Goal: Information Seeking & Learning: Learn about a topic

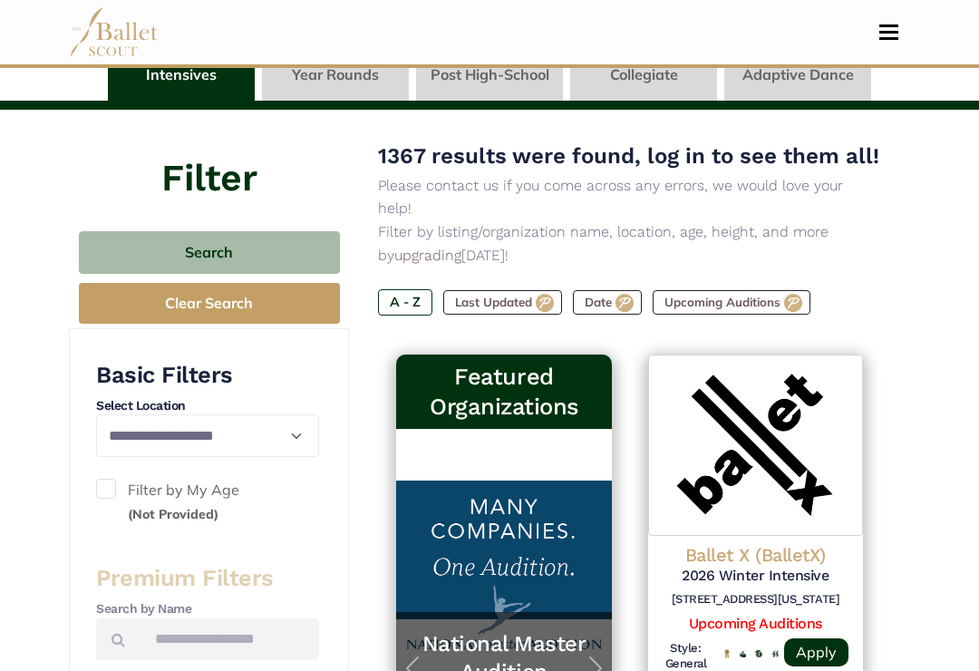
scroll to position [131, 0]
click at [261, 255] on button "Search" at bounding box center [209, 253] width 261 height 43
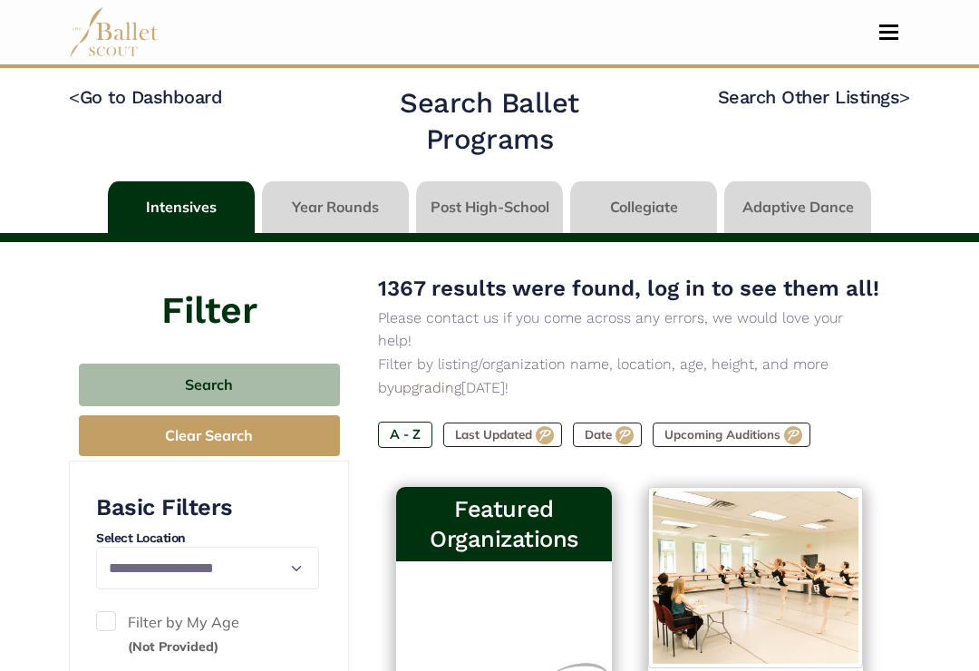
click at [645, 203] on link at bounding box center [643, 207] width 147 height 52
click at [646, 206] on link at bounding box center [643, 207] width 147 height 52
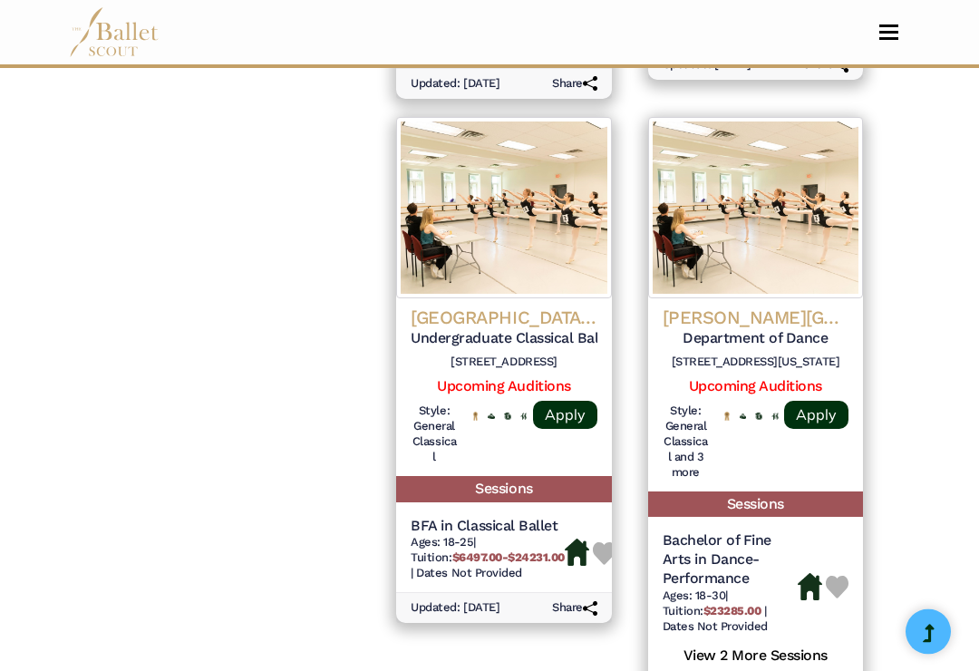
scroll to position [2064, 0]
click at [530, 329] on h5 "Undergraduate Classical Ballet (BFA)" at bounding box center [504, 338] width 186 height 19
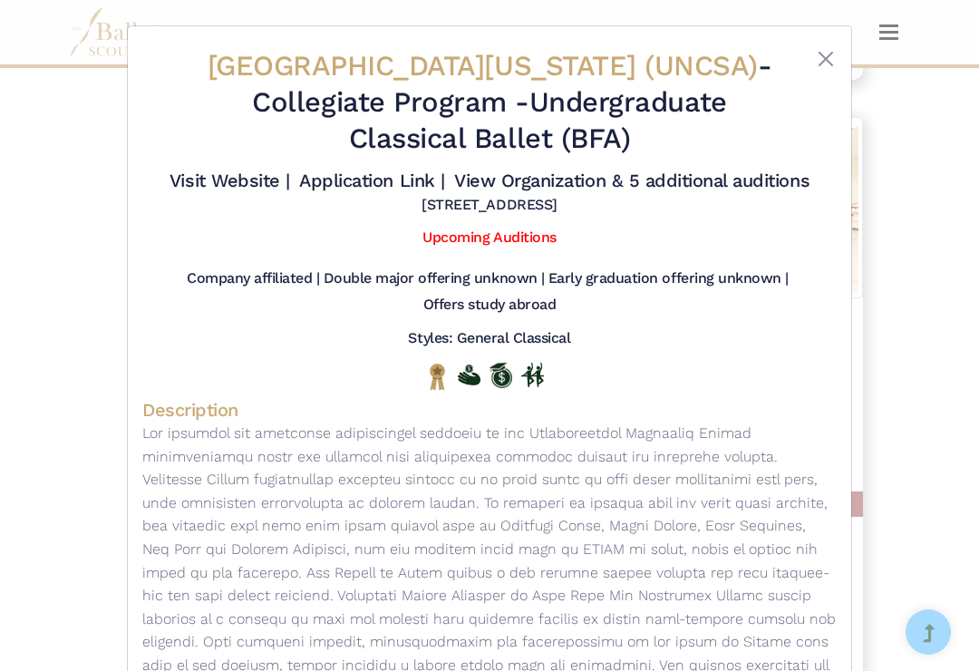
click at [825, 64] on button "Close" at bounding box center [826, 59] width 22 height 22
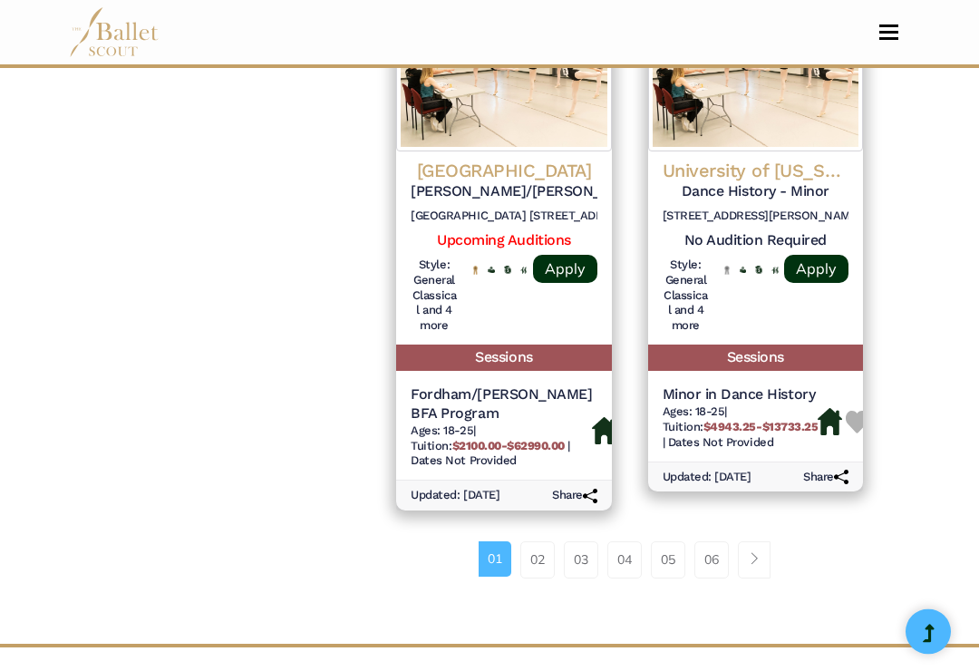
scroll to position [2819, 0]
click at [540, 541] on link "02" at bounding box center [537, 559] width 34 height 36
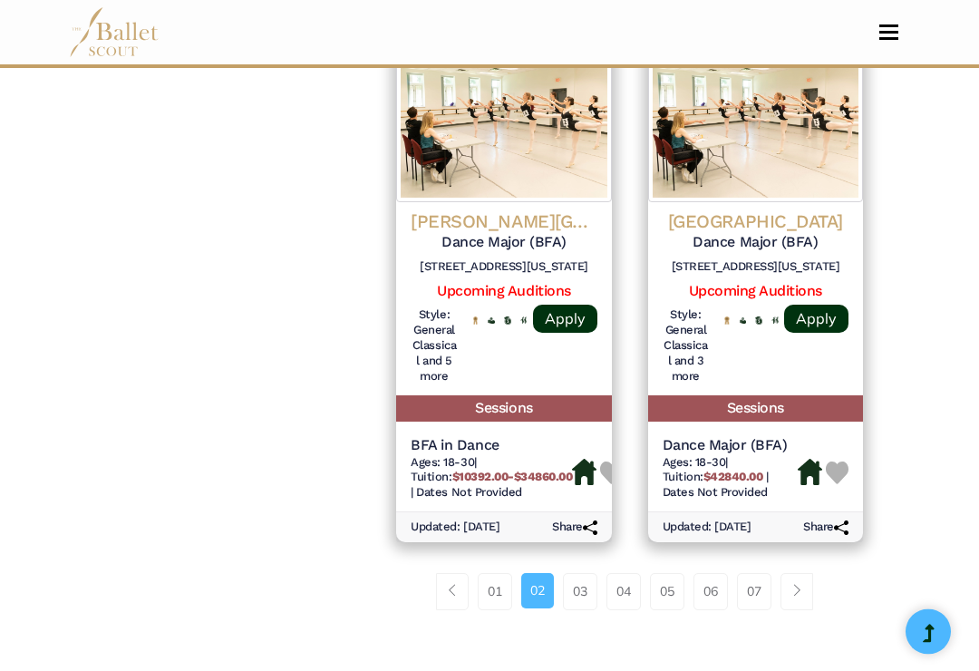
scroll to position [2685, 0]
click at [578, 573] on link "03" at bounding box center [580, 591] width 34 height 36
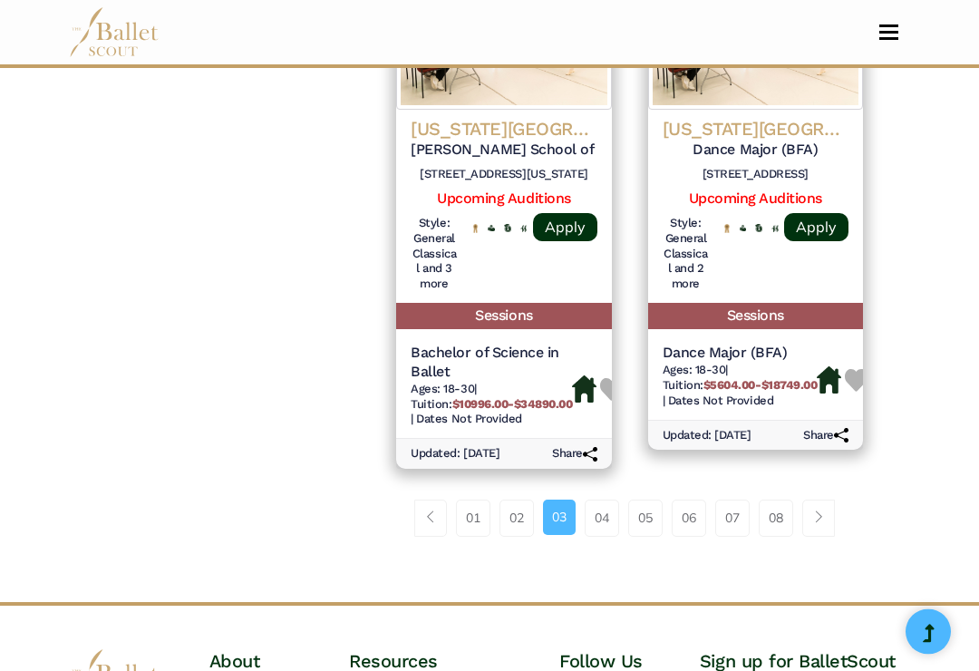
scroll to position [2754, 0]
click at [597, 500] on link "04" at bounding box center [602, 518] width 34 height 36
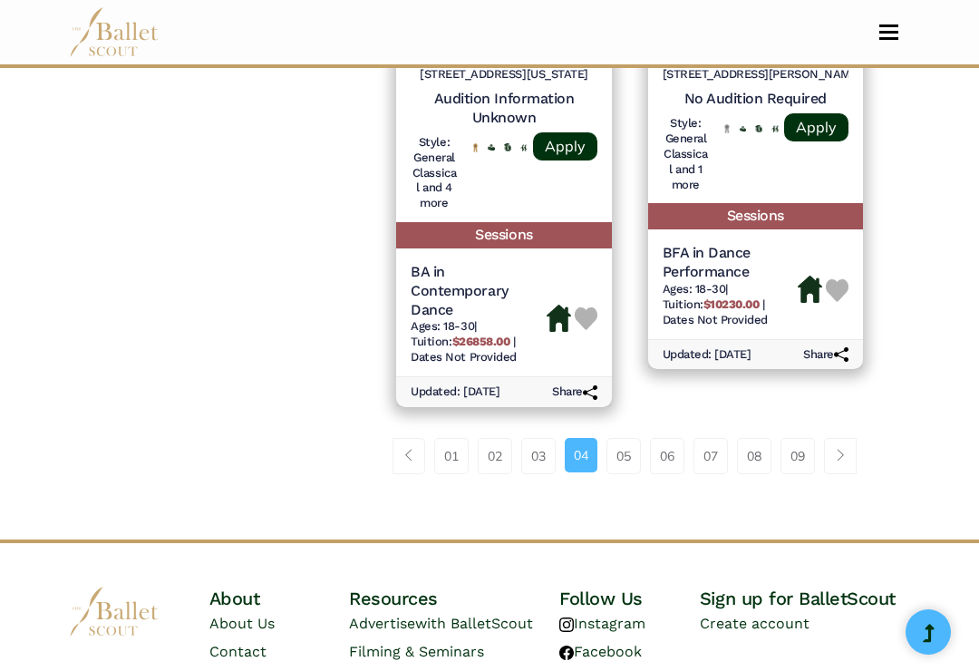
scroll to position [2848, 0]
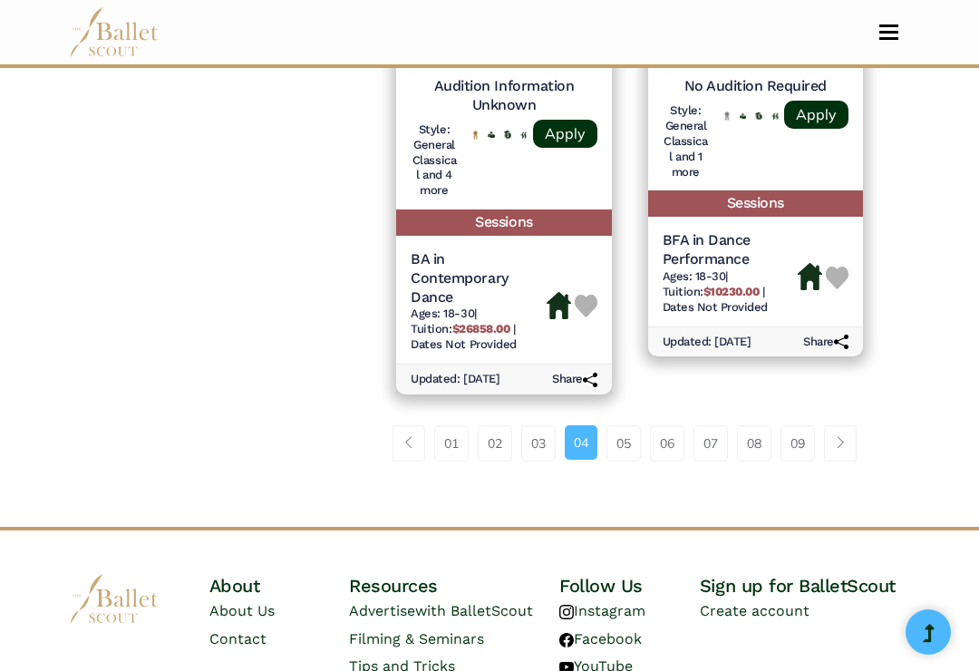
click at [627, 425] on link "05" at bounding box center [624, 443] width 34 height 36
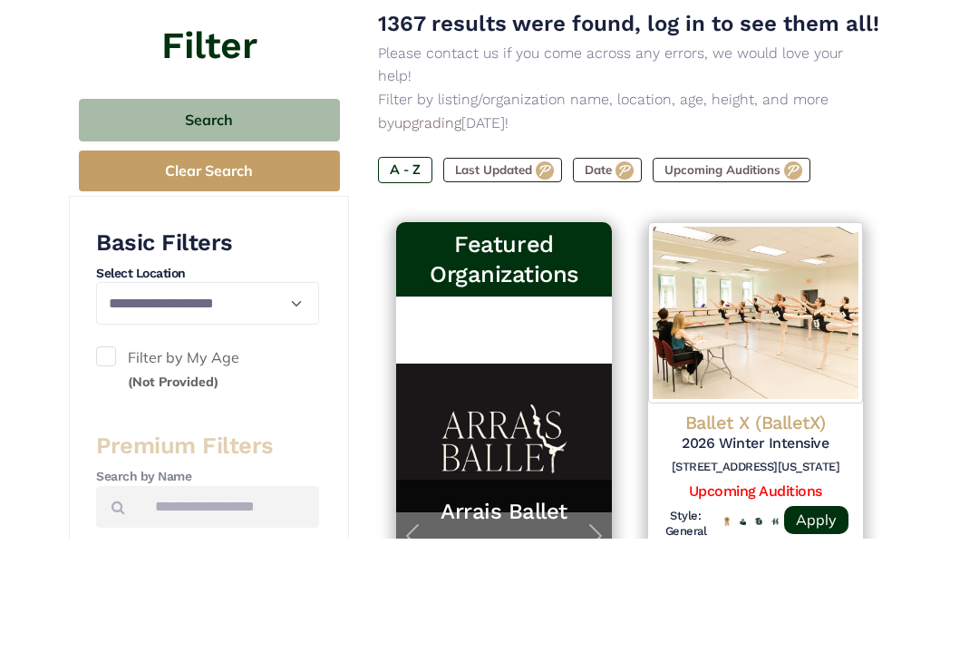
scroll to position [132, 0]
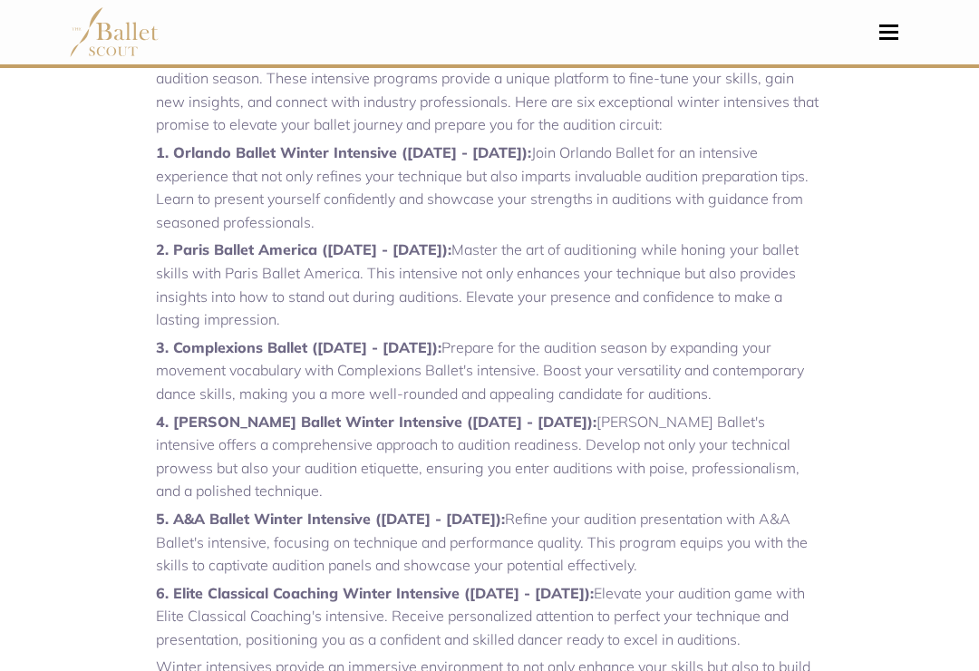
scroll to position [742, 0]
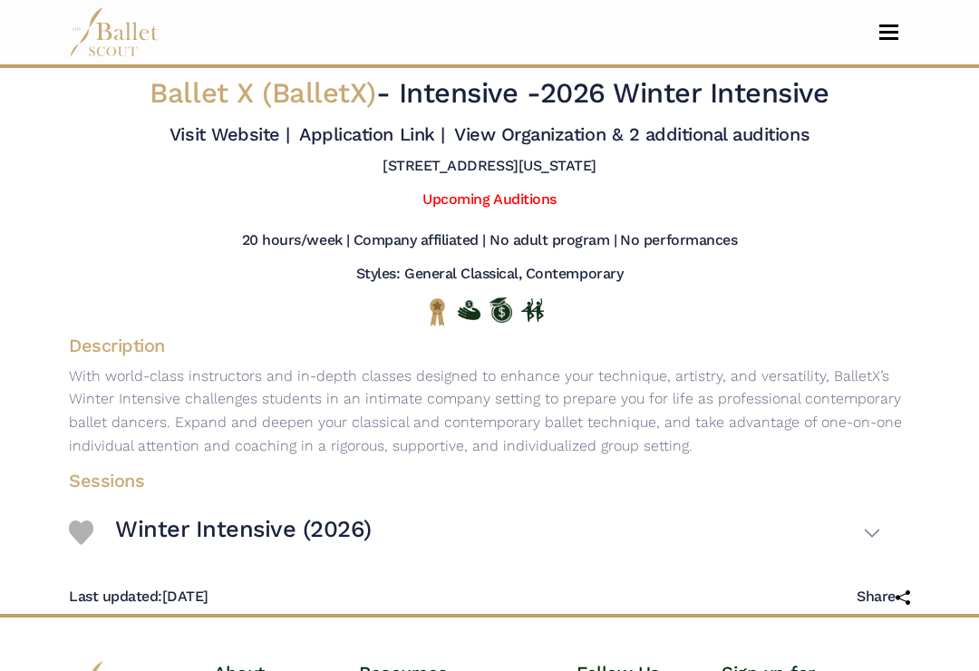
click at [425, 119] on div "Ballet X (BalletX) - Intensive - 2026 Winter Intensive" at bounding box center [489, 97] width 725 height 44
click at [290, 145] on link "Visit Website |" at bounding box center [230, 134] width 121 height 22
